Goal: Task Accomplishment & Management: Use online tool/utility

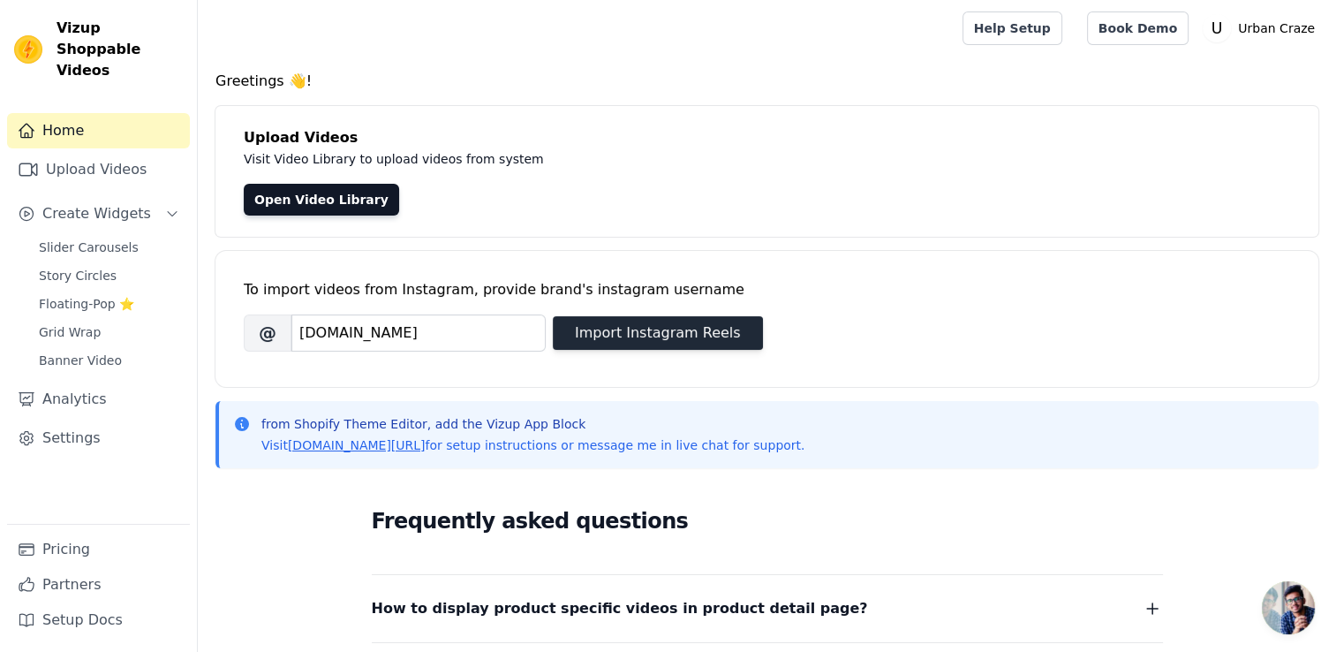
type input "[DOMAIN_NAME]"
click at [675, 336] on button "Import Instagram Reels" at bounding box center [658, 333] width 210 height 34
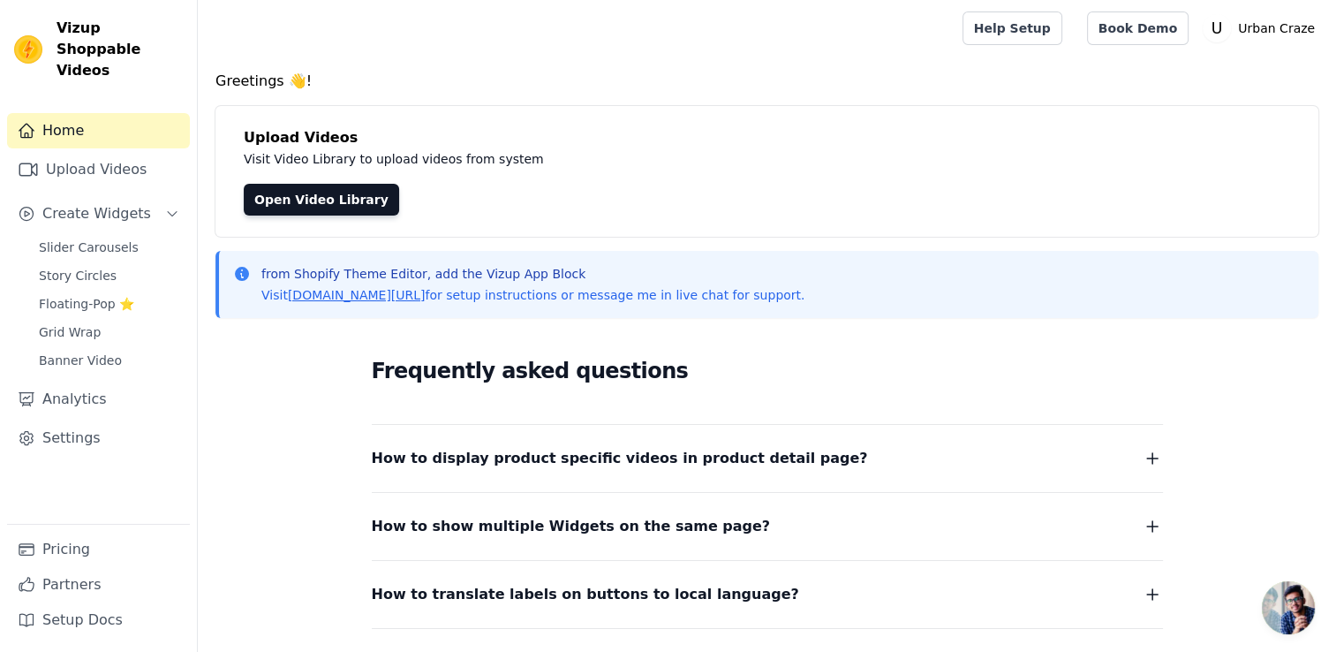
click at [821, 207] on div "Open Video Library" at bounding box center [767, 200] width 1047 height 32
click at [307, 204] on link "Open Video Library" at bounding box center [321, 200] width 155 height 32
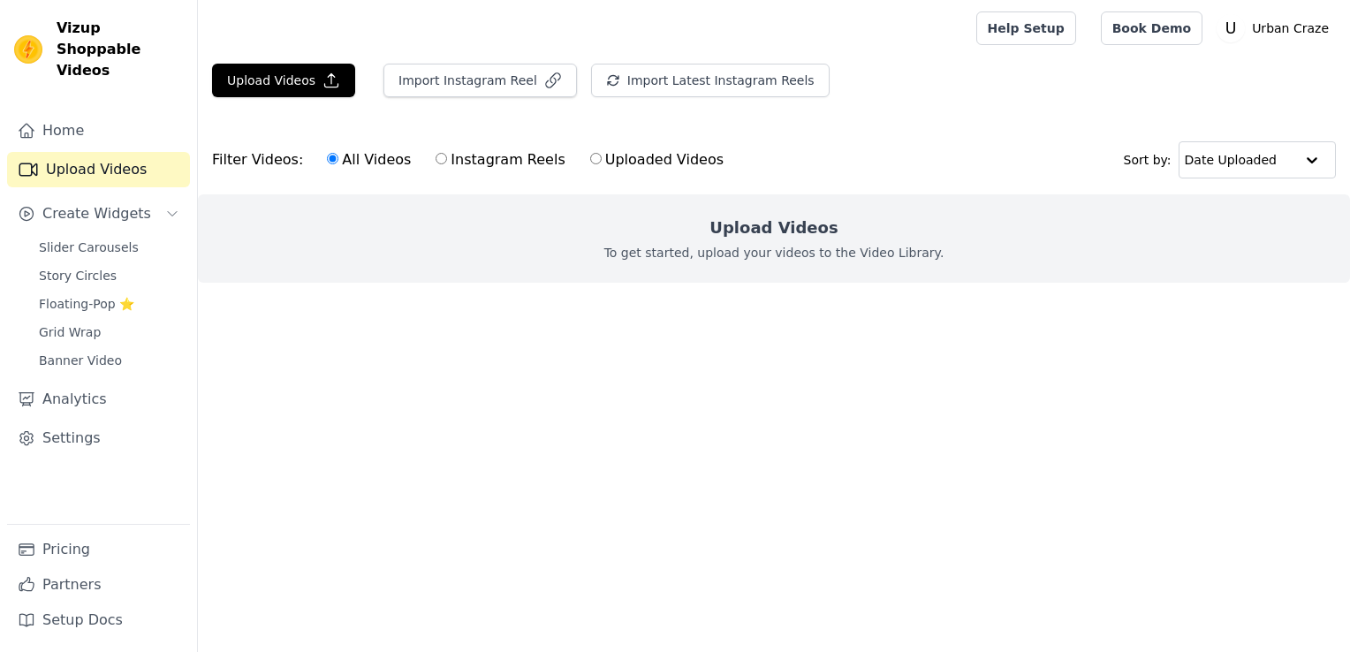
click at [785, 248] on p "To get started, upload your videos to the Video Library." at bounding box center [774, 253] width 340 height 18
click at [477, 80] on button "Import Instagram Reel" at bounding box center [479, 81] width 193 height 34
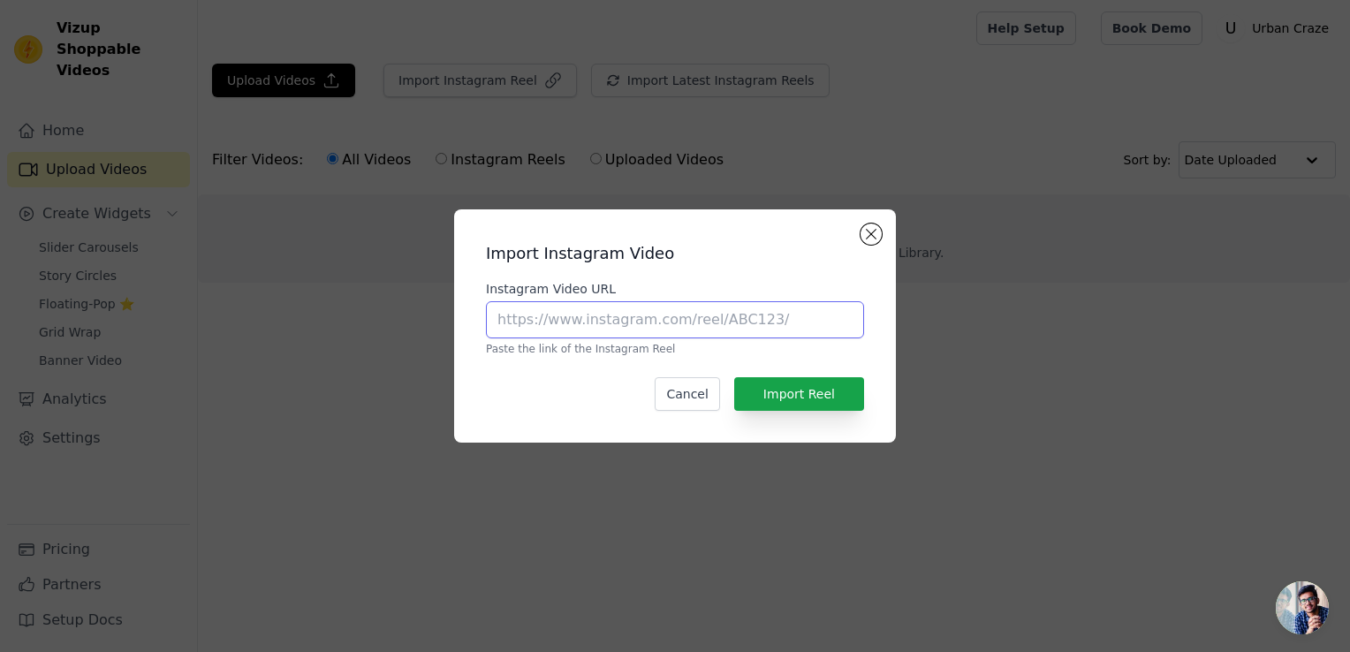
click at [593, 316] on input "Instagram Video URL" at bounding box center [675, 319] width 378 height 37
click at [1294, 613] on span "Open chat" at bounding box center [1301, 607] width 53 height 53
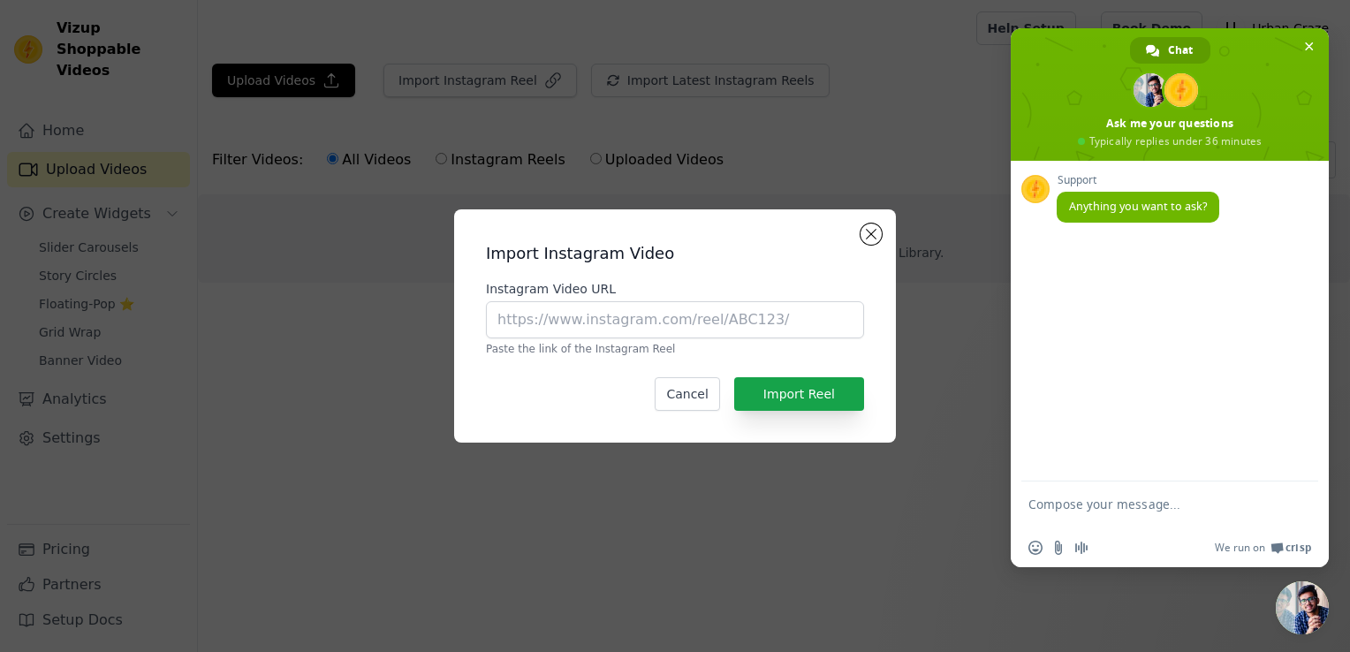
click at [933, 528] on div "Import Instagram Video Instagram Video URL Paste the link of the Instagram Reel…" at bounding box center [675, 326] width 1350 height 652
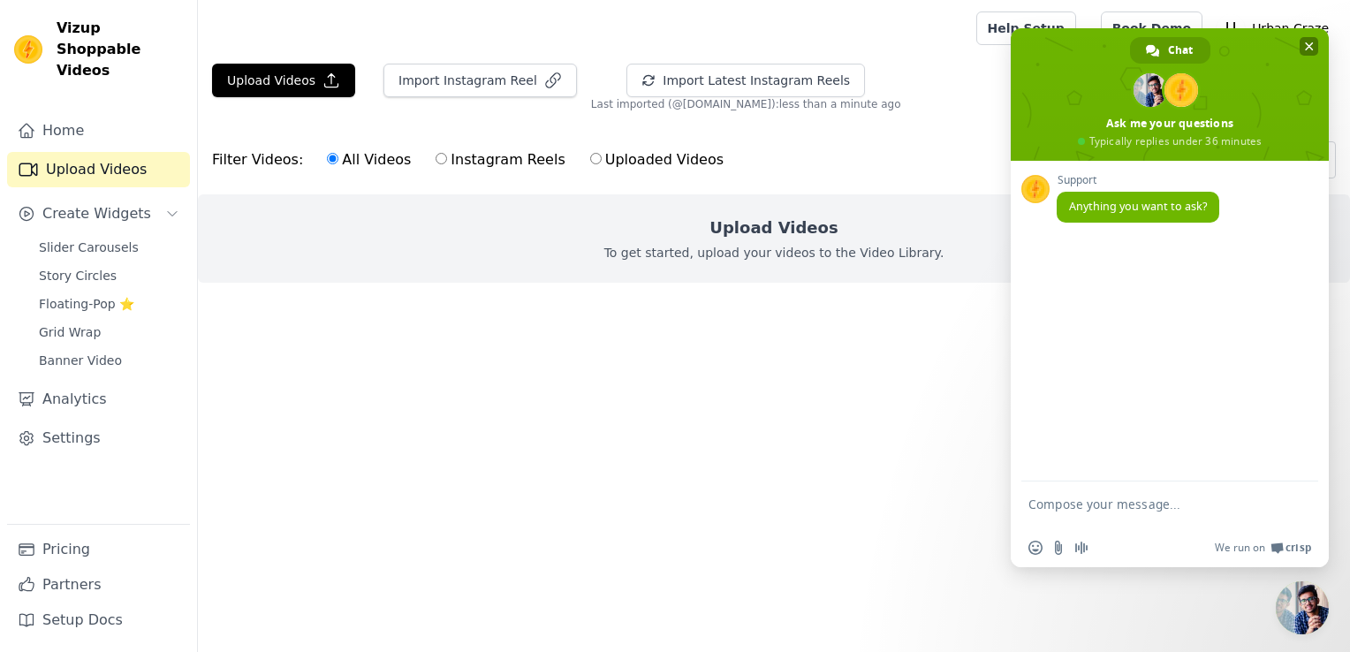
click at [1313, 43] on span "Close chat" at bounding box center [1308, 46] width 19 height 19
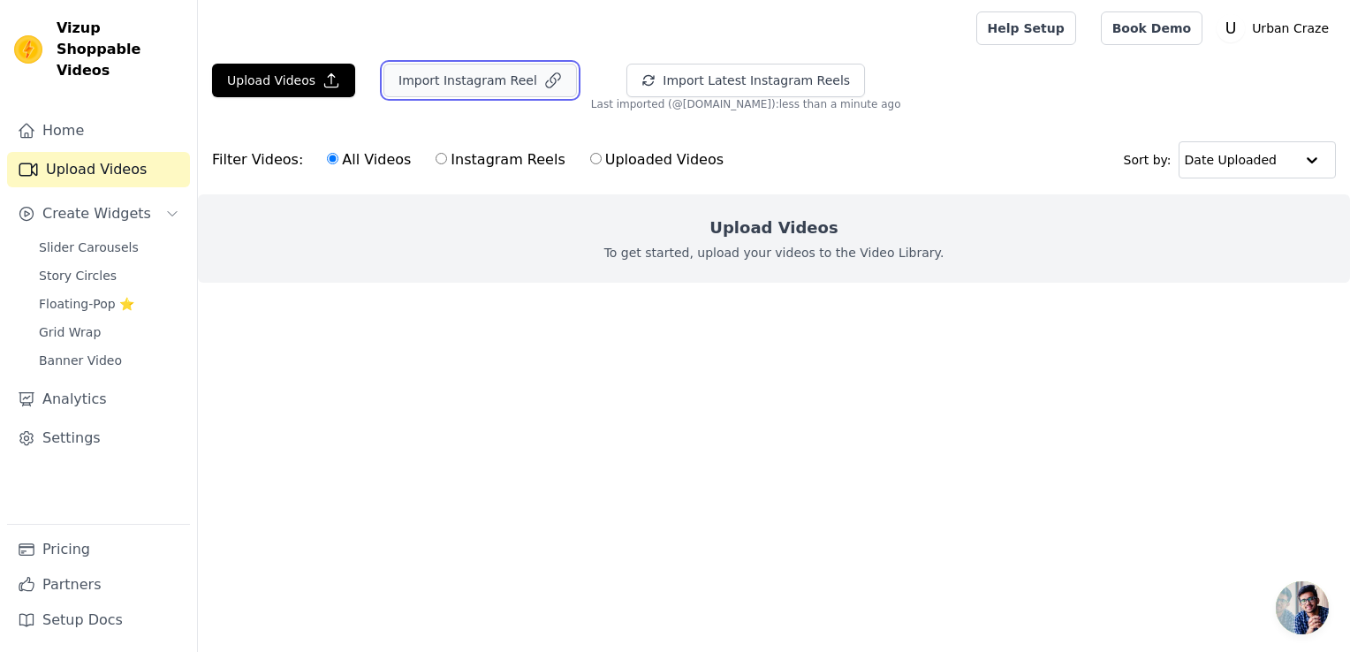
click at [494, 81] on button "Import Instagram Reel" at bounding box center [479, 81] width 193 height 34
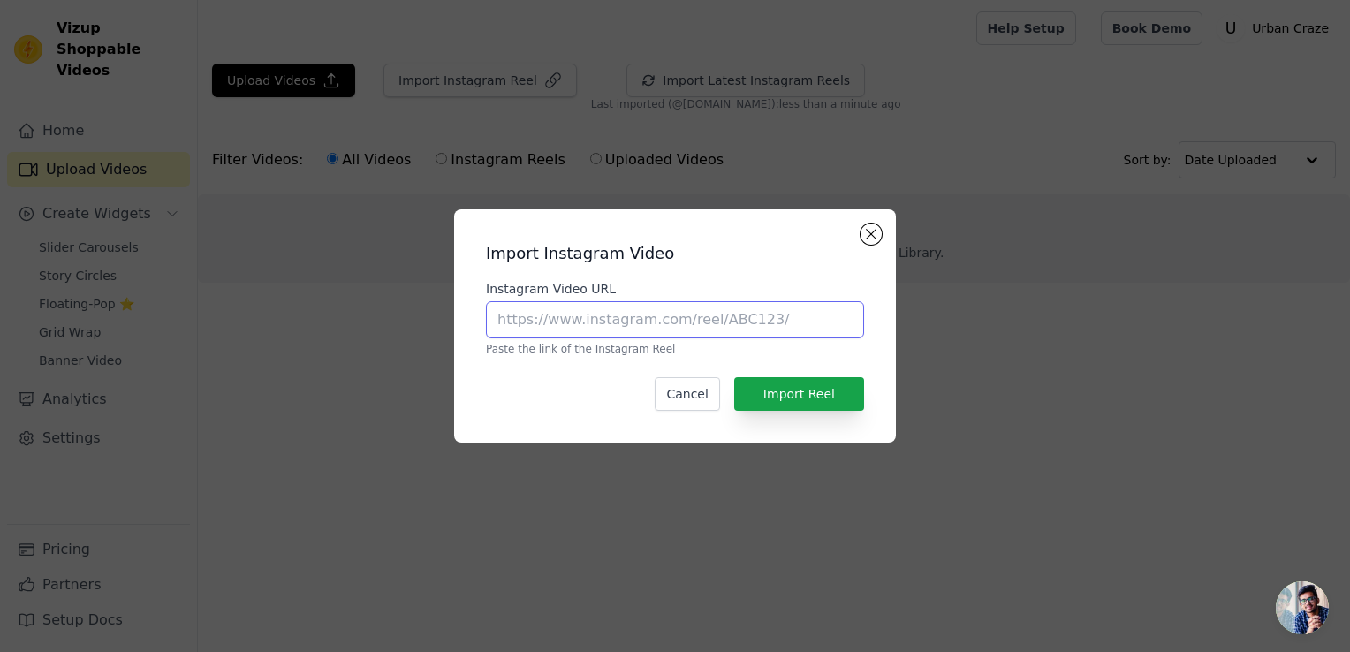
click at [839, 313] on input "Instagram Video URL" at bounding box center [675, 319] width 378 height 37
paste input "https://www.instagram.com/?utm_source=pwa_homescreen&__pwa=1"
type input "h"
paste input "https://www.instagram.com/p/DOdKhObCYOf/?img_index=1"
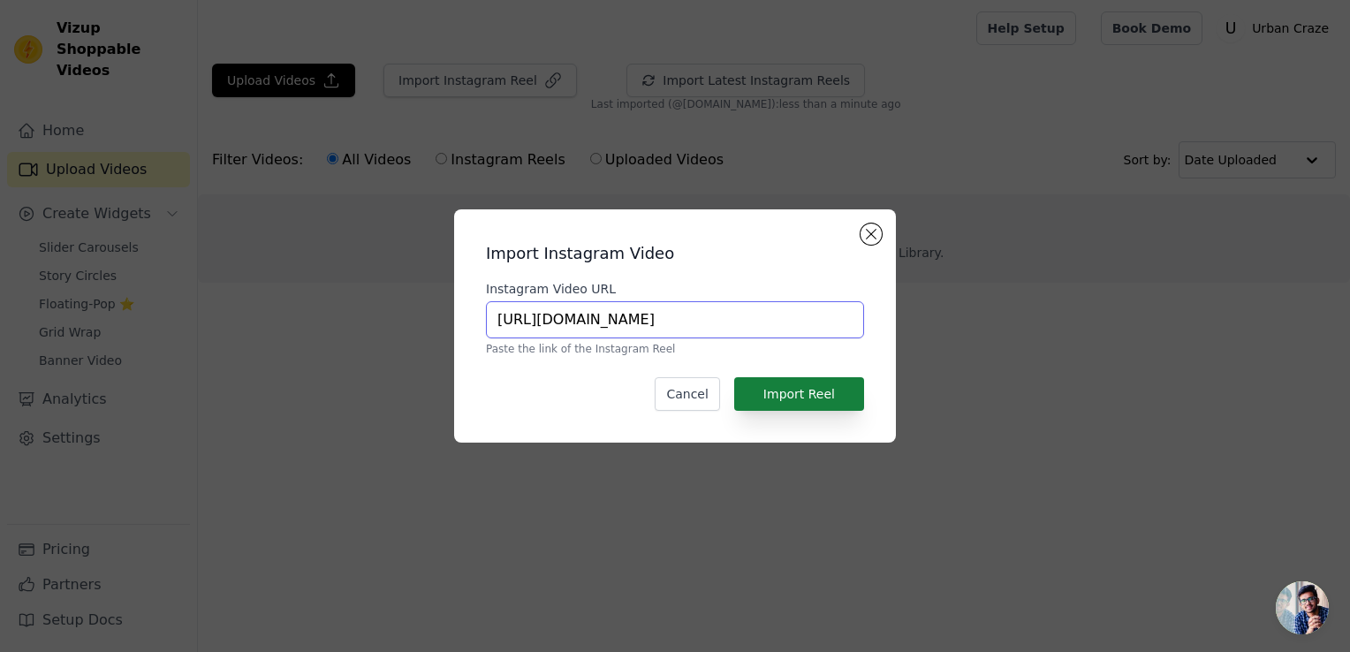
type input "https://www.instagram.com/p/DOdKhObCYOf/?img_index=1"
click at [802, 397] on button "Import Reel" at bounding box center [799, 394] width 130 height 34
